Goal: Check status: Check status

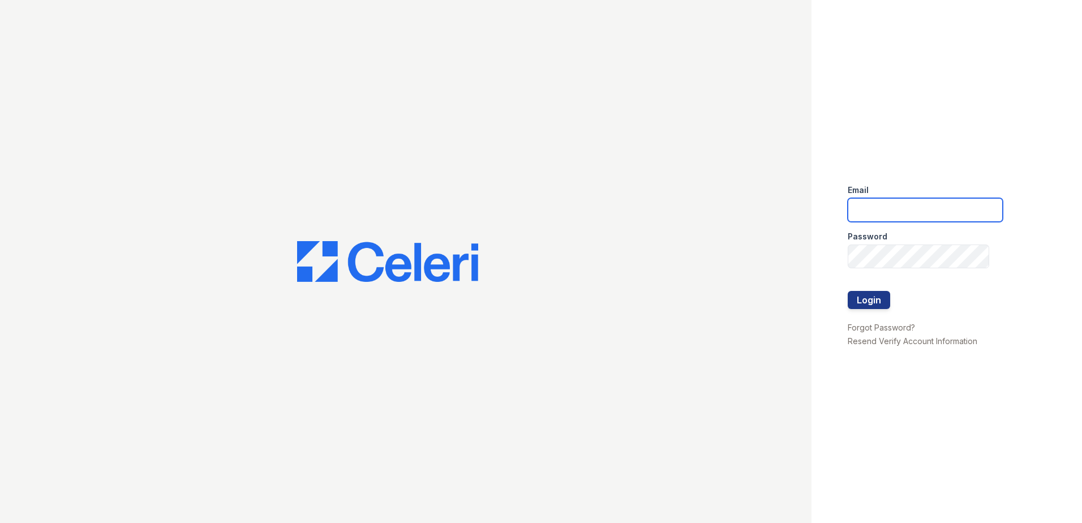
click at [883, 209] on input "email" at bounding box center [925, 210] width 155 height 24
type input "[EMAIL_ADDRESS][DOMAIN_NAME]"
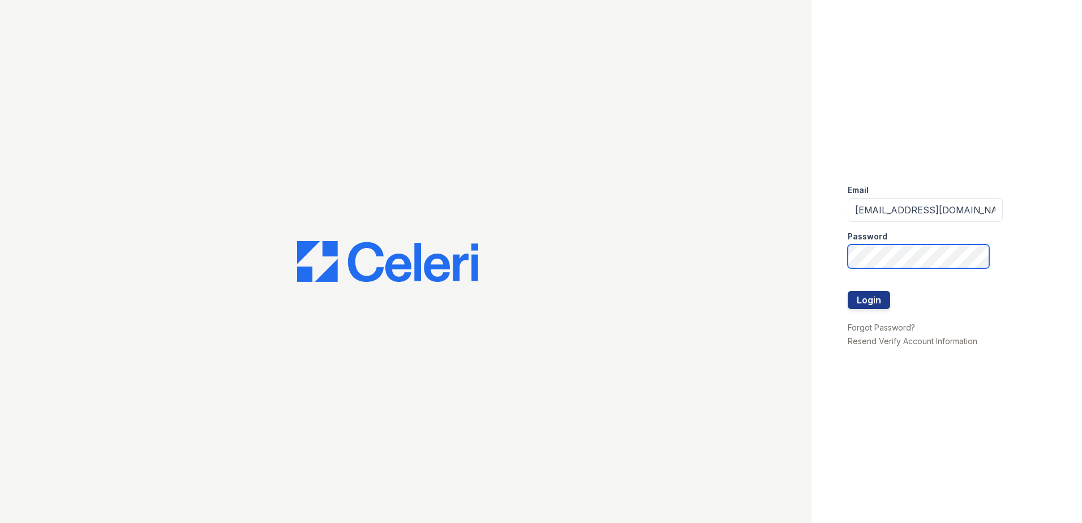
click at [848, 291] on button "Login" at bounding box center [869, 300] width 42 height 18
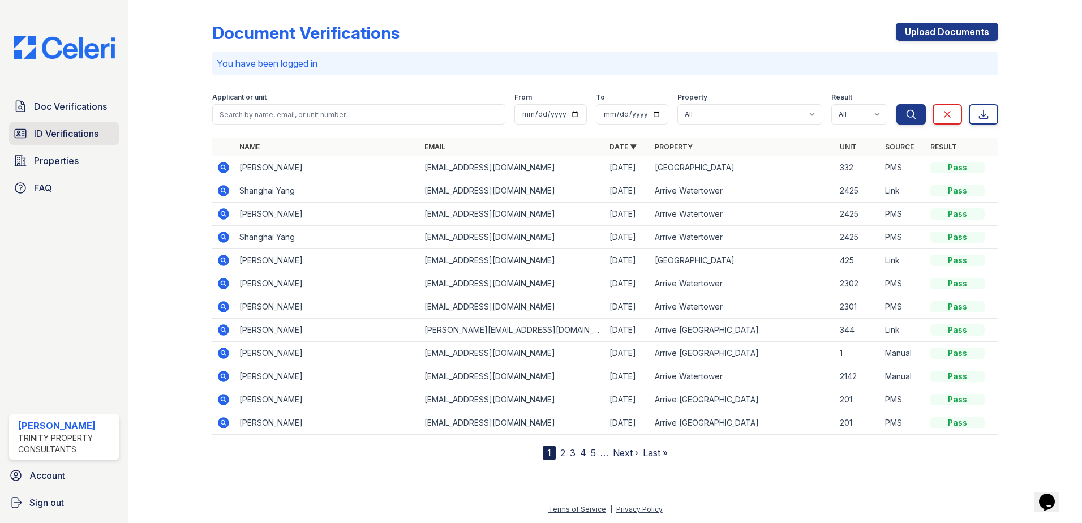
click at [72, 137] on span "ID Verifications" at bounding box center [66, 134] width 64 height 14
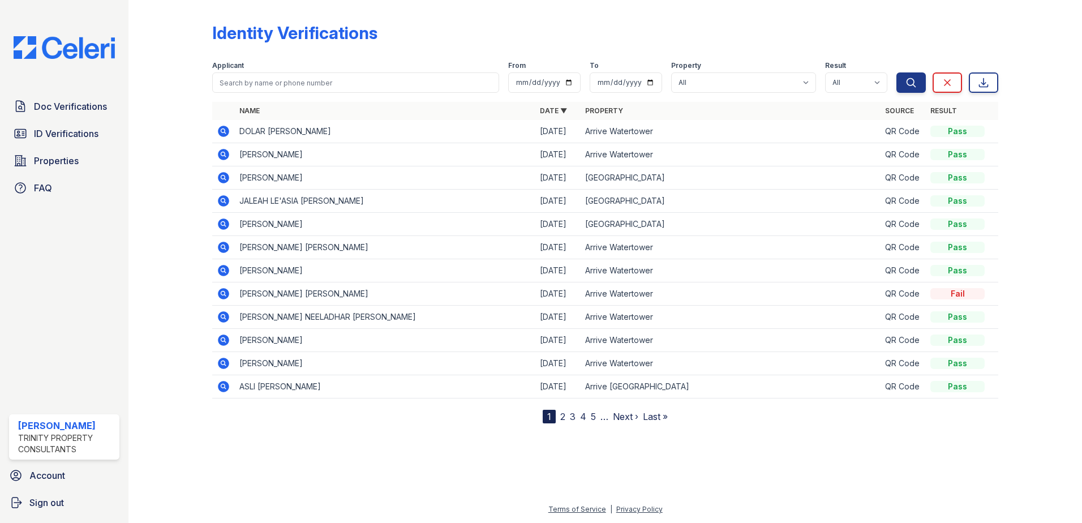
click at [227, 202] on icon at bounding box center [223, 200] width 11 height 11
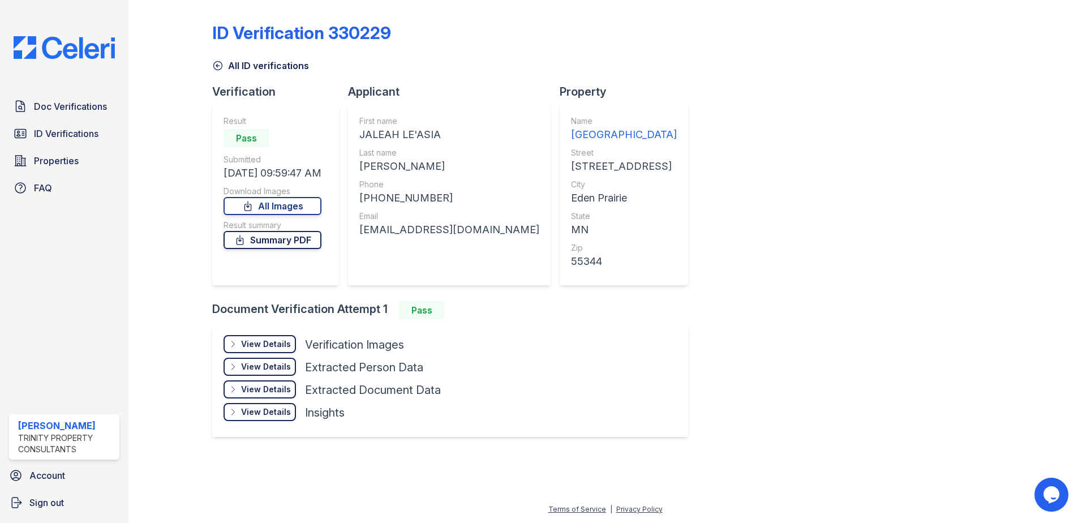
click at [276, 242] on link "Summary PDF" at bounding box center [272, 240] width 98 height 18
click at [271, 342] on div "View Details" at bounding box center [266, 343] width 50 height 11
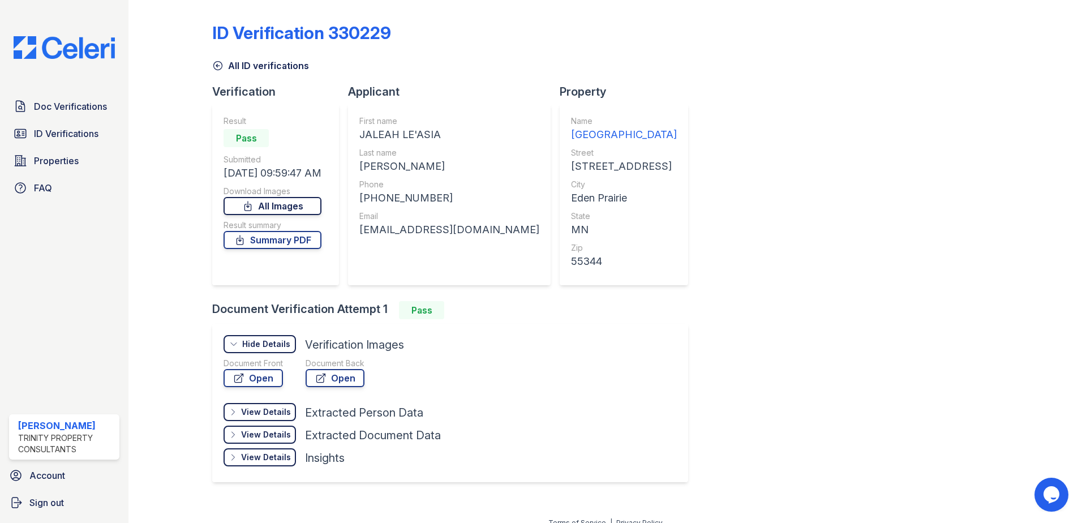
click at [275, 214] on link "All Images" at bounding box center [272, 206] width 98 height 18
click at [58, 134] on span "ID Verifications" at bounding box center [66, 134] width 64 height 14
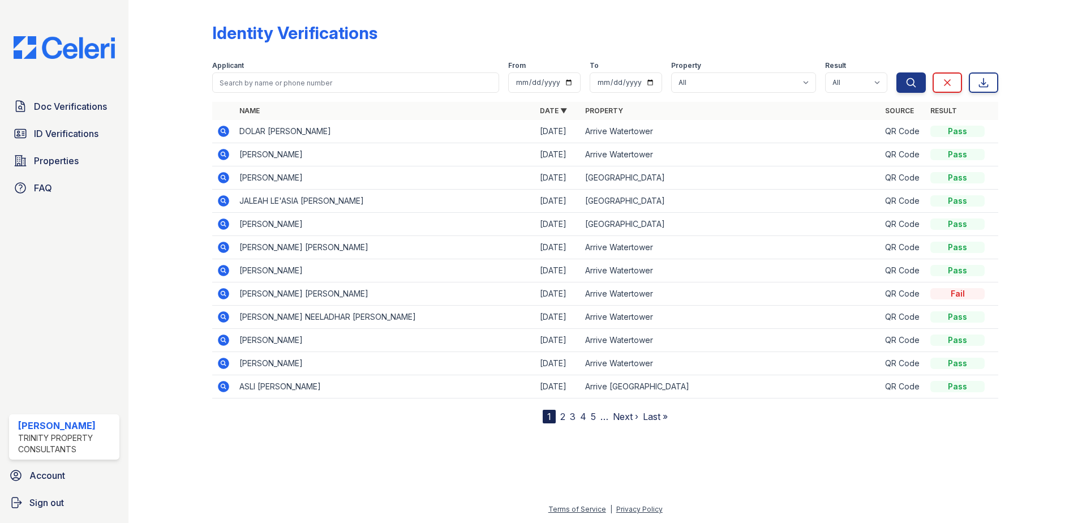
click at [228, 203] on icon at bounding box center [223, 200] width 11 height 11
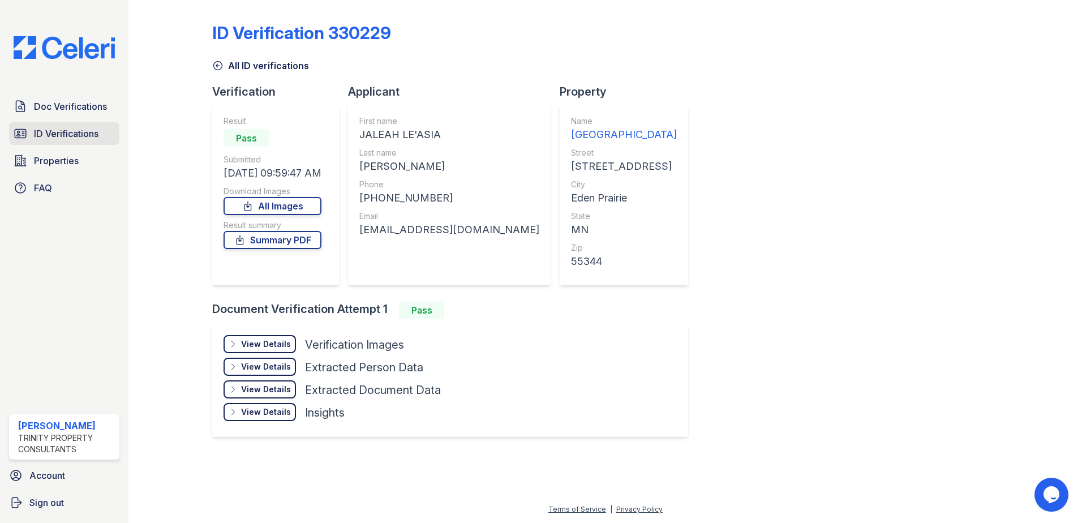
click at [80, 122] on div "Doc Verifications ID Verifications Properties FAQ" at bounding box center [64, 147] width 119 height 104
click at [76, 131] on span "ID Verifications" at bounding box center [66, 134] width 64 height 14
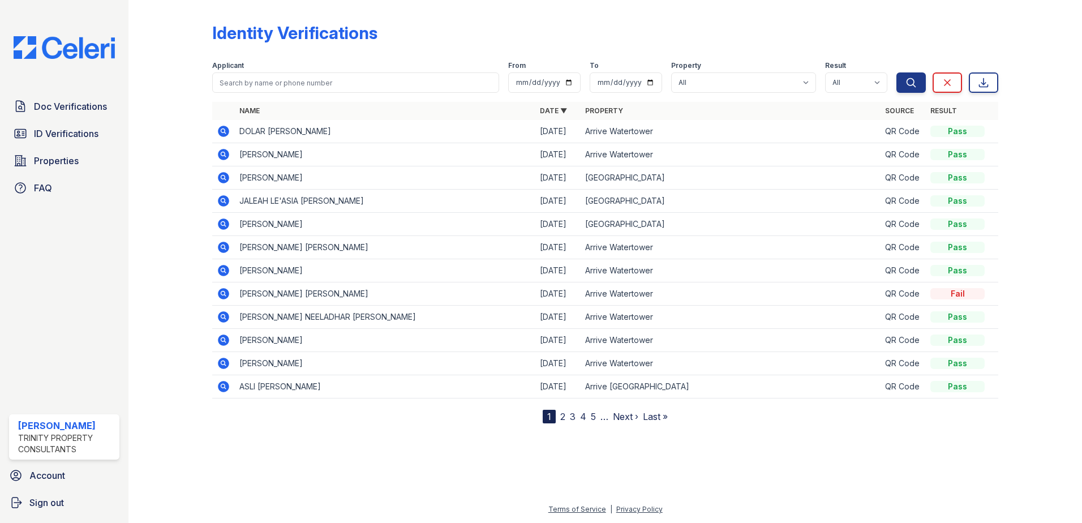
click at [220, 225] on icon at bounding box center [223, 223] width 11 height 11
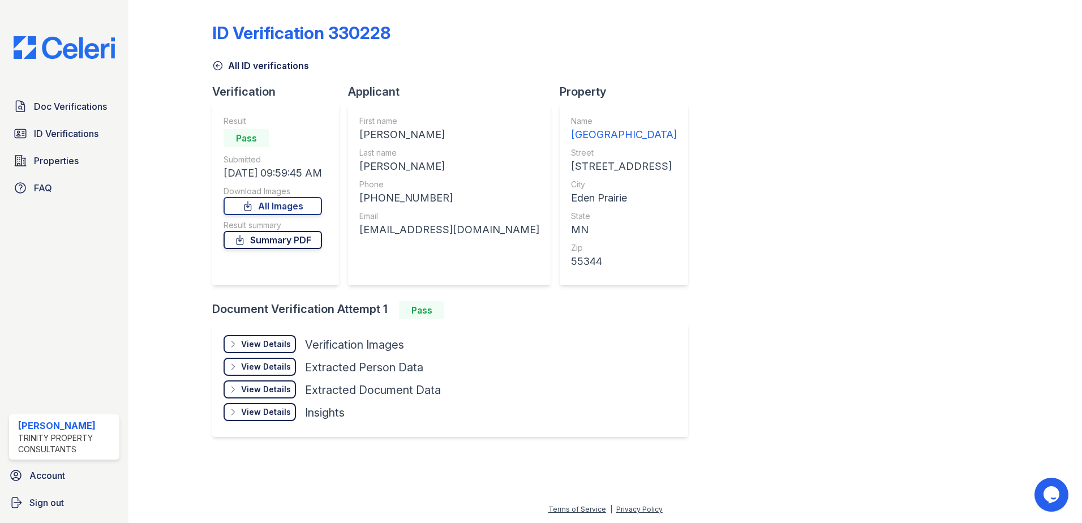
click at [283, 247] on link "Summary PDF" at bounding box center [272, 240] width 98 height 18
click at [273, 204] on link "All Images" at bounding box center [272, 206] width 98 height 18
drag, startPoint x: 651, startPoint y: 13, endPoint x: 642, endPoint y: 1, distance: 14.9
click at [651, 13] on div "ID Verification 330228 All ID verifications Verification Result Pass Submitted …" at bounding box center [605, 229] width 786 height 448
